Goal: Find specific page/section: Find specific page/section

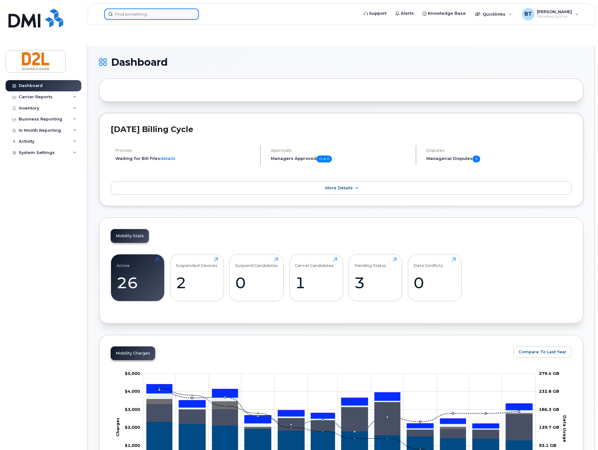
click at [129, 15] on input at bounding box center [151, 13] width 95 height 11
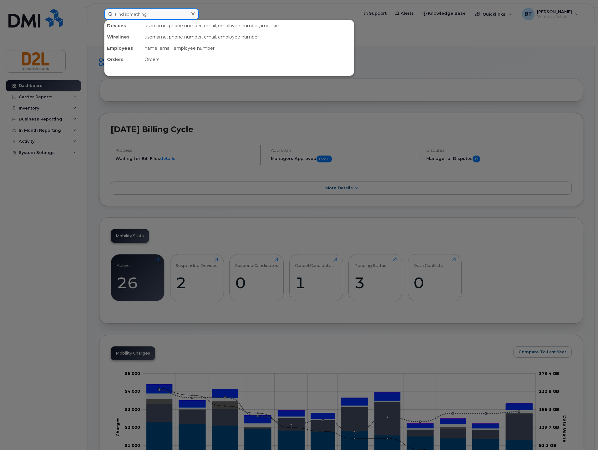
paste input "7285"
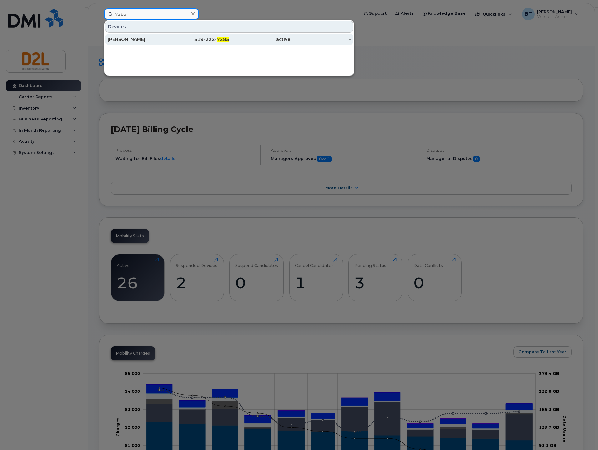
type input "7285"
click at [139, 44] on div "[PERSON_NAME]" at bounding box center [138, 39] width 61 height 11
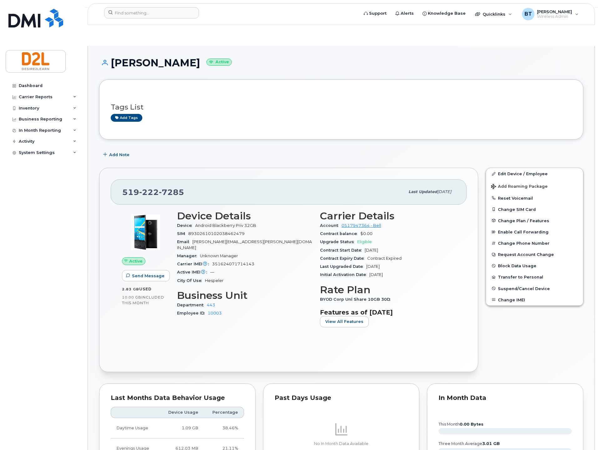
drag, startPoint x: 394, startPoint y: 38, endPoint x: 389, endPoint y: 41, distance: 5.5
click at [393, 57] on h1 "Paul Baker Active" at bounding box center [341, 62] width 484 height 11
click at [552, 17] on span "Wireless Admin" at bounding box center [554, 16] width 35 height 5
click at [516, 61] on div "Sign out" at bounding box center [537, 62] width 90 height 12
